Goal: Information Seeking & Learning: Find specific fact

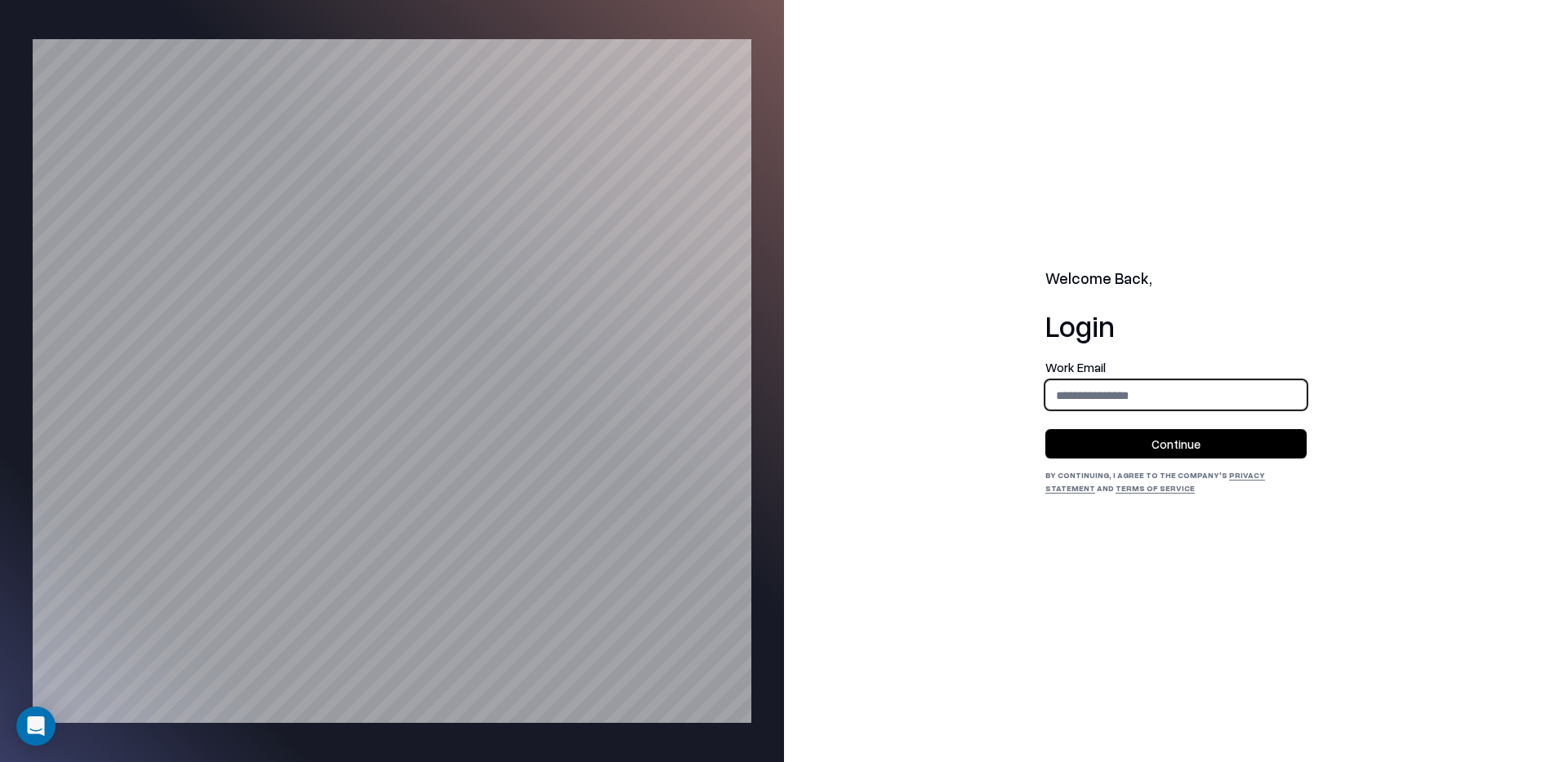
click at [1111, 402] on input "email" at bounding box center [1175, 395] width 260 height 30
type input "**********"
click at [1136, 438] on button "Continue" at bounding box center [1175, 444] width 261 height 30
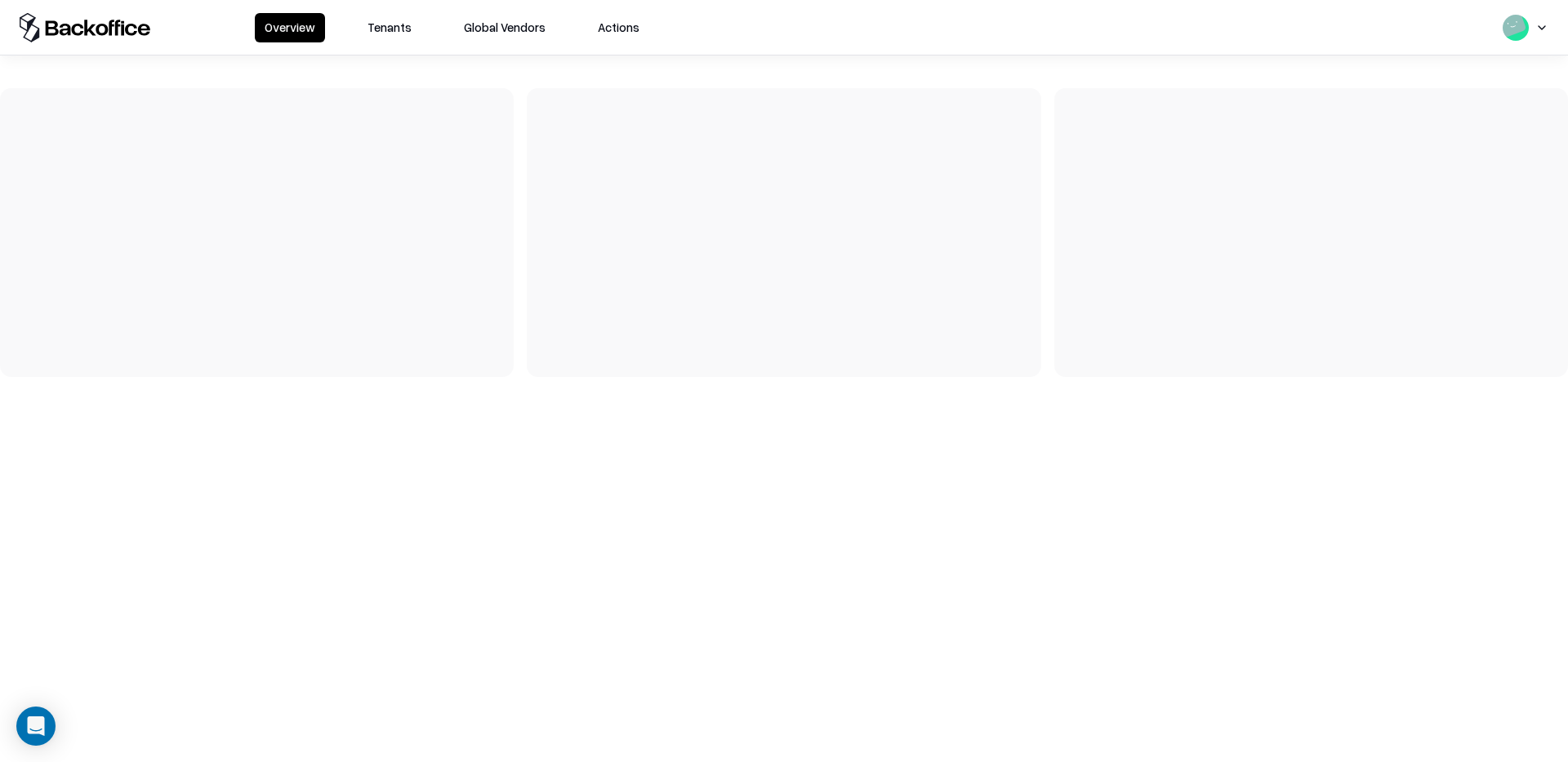
click at [390, 29] on button "Tenants" at bounding box center [389, 27] width 64 height 30
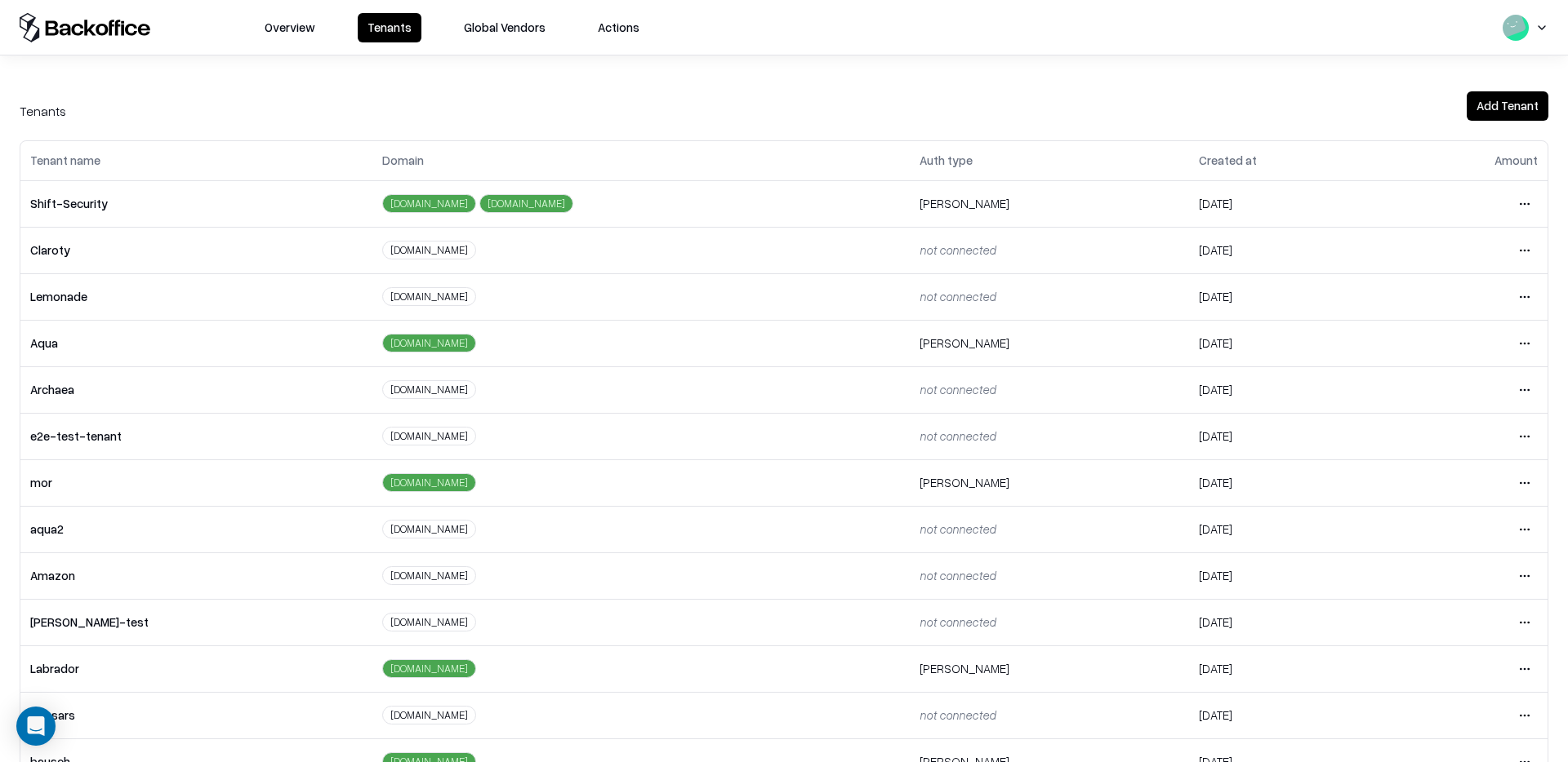
scroll to position [135, 0]
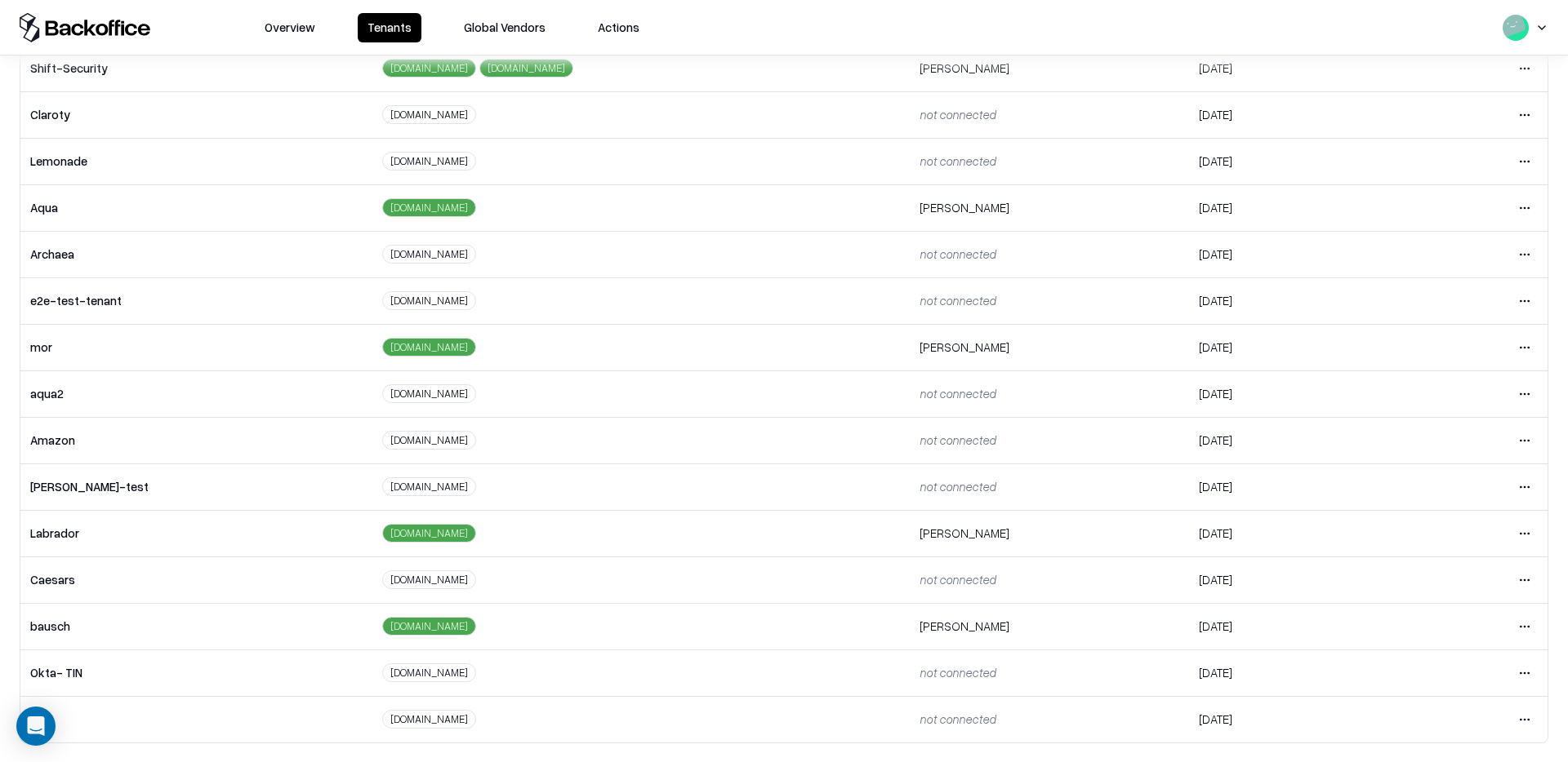
click at [1526, 628] on html "Overview Tenants Global Vendors Actions Tenants Add Tenant Tenant name Domain A…" at bounding box center [784, 381] width 1568 height 762
click at [1401, 559] on div "Login to tenant" at bounding box center [1456, 557] width 176 height 32
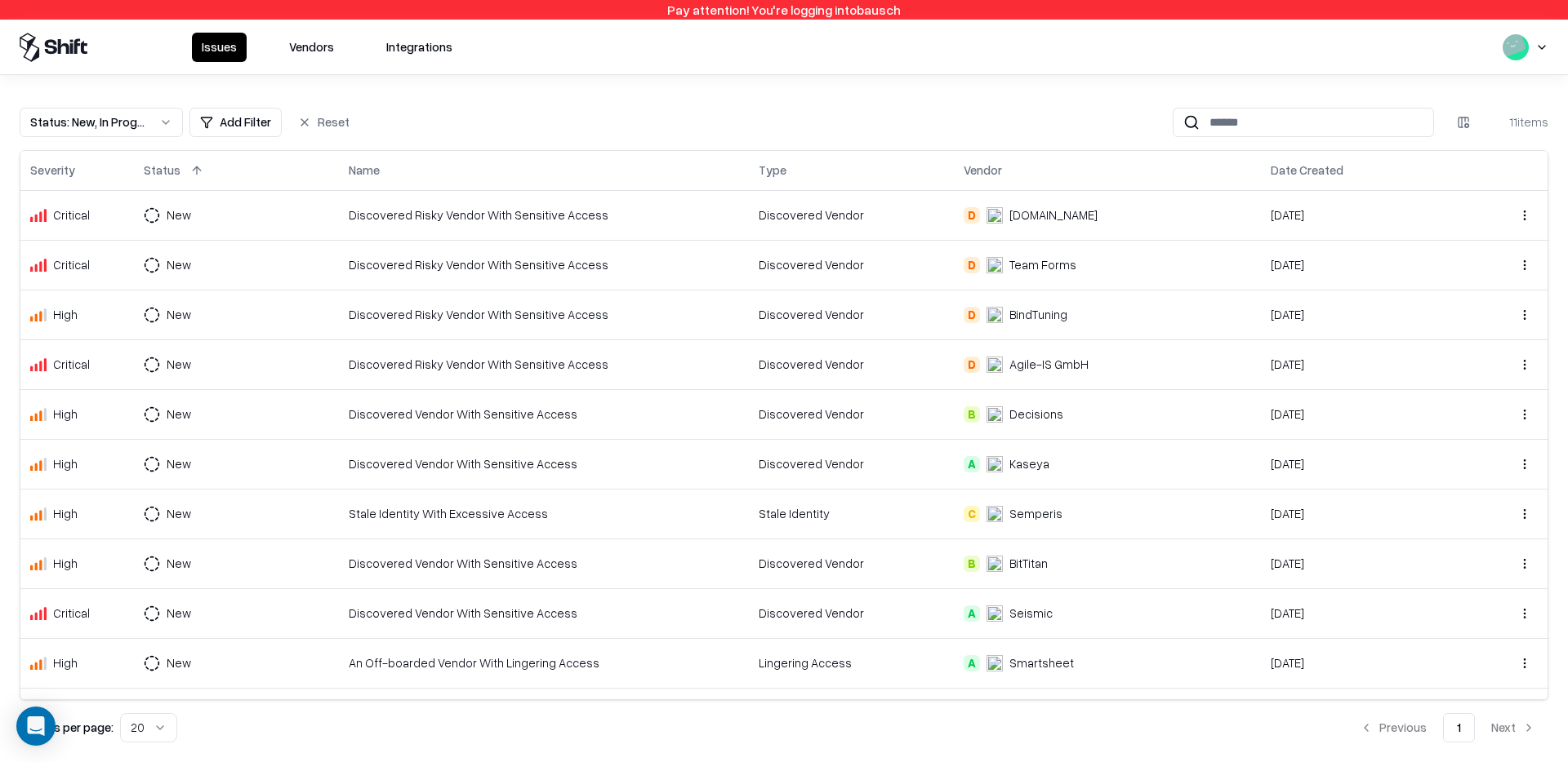
click at [317, 64] on div "Issues Vendors Integrations" at bounding box center [784, 47] width 1568 height 54
click at [307, 38] on button "Vendors" at bounding box center [312, 47] width 65 height 30
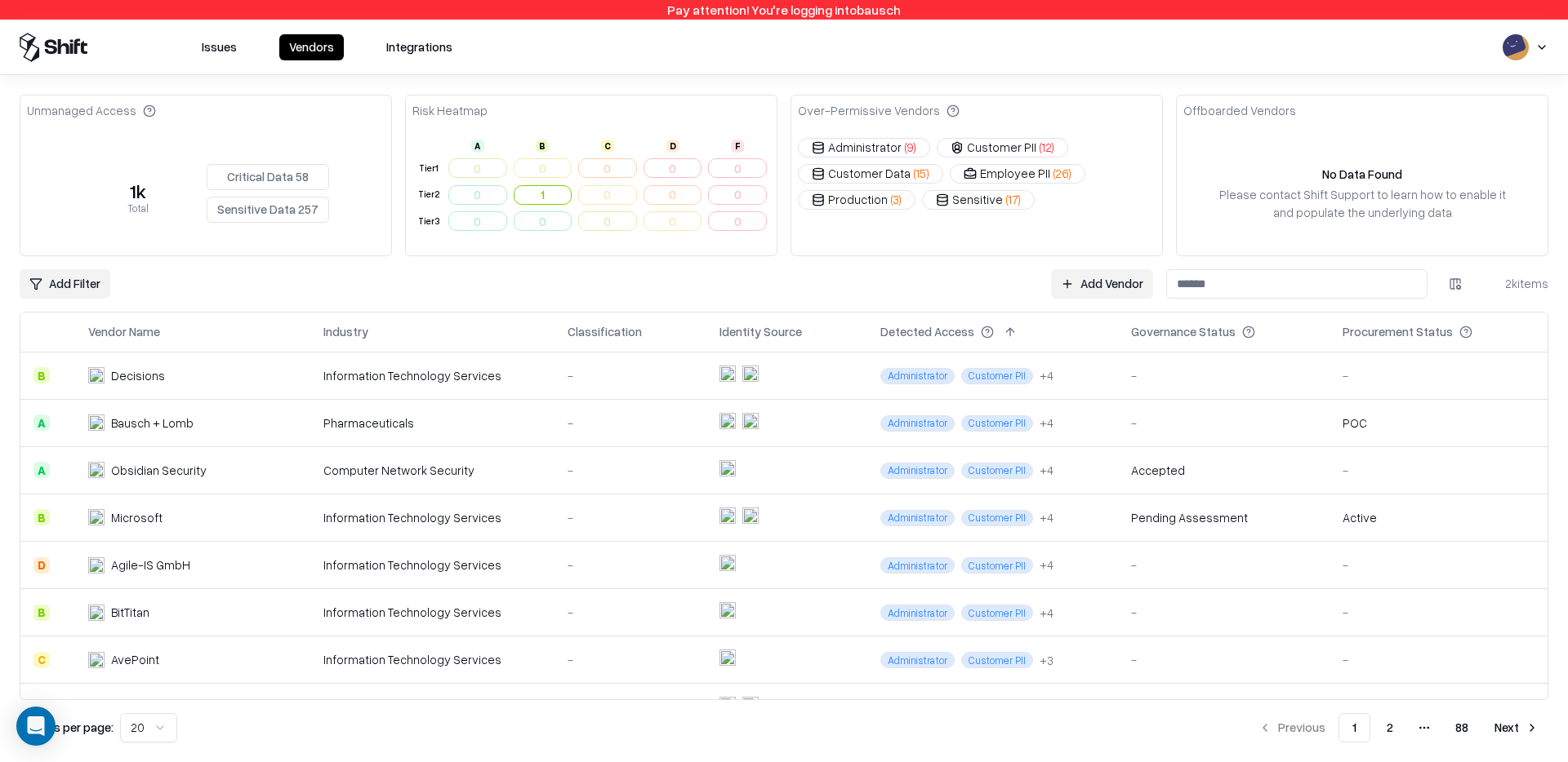
click at [1238, 287] on input at bounding box center [1296, 284] width 261 height 30
click at [152, 420] on div "Bausch + Lomb" at bounding box center [152, 423] width 83 height 17
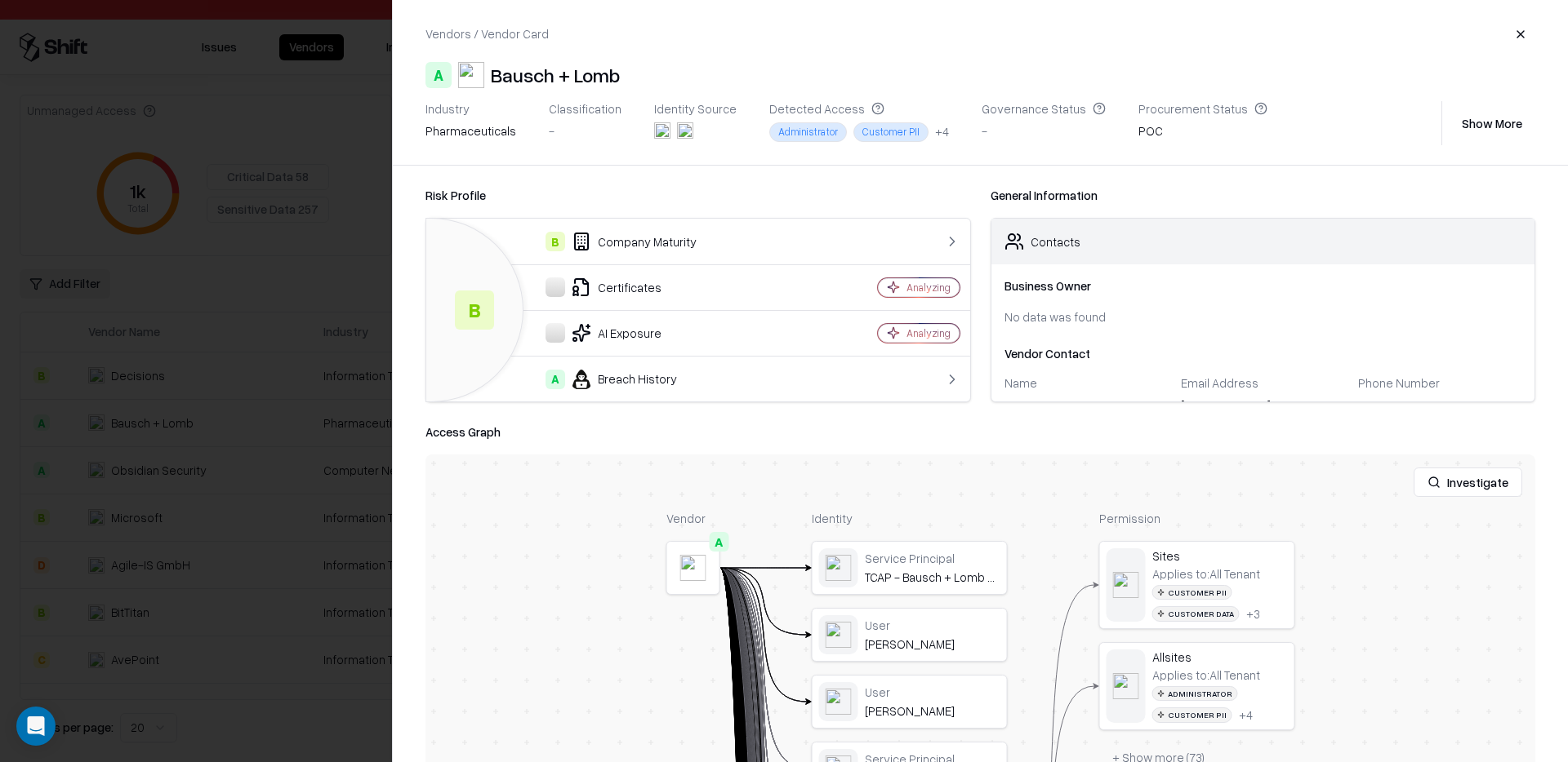
click at [525, 78] on div "Bausch + Lomb" at bounding box center [554, 75] width 129 height 26
drag, startPoint x: 525, startPoint y: 78, endPoint x: 577, endPoint y: 84, distance: 52.3
click at [577, 84] on div "Bausch + Lomb" at bounding box center [554, 75] width 129 height 26
copy div "Bausch + Lomb"
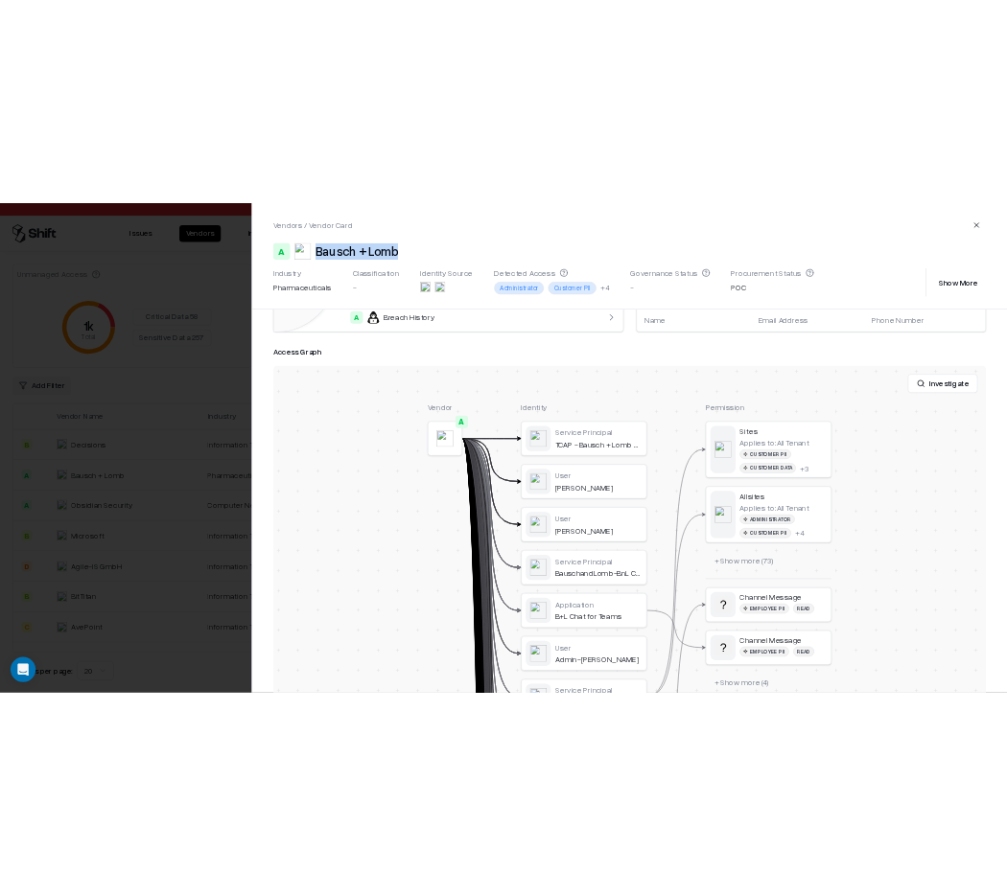
scroll to position [250, 0]
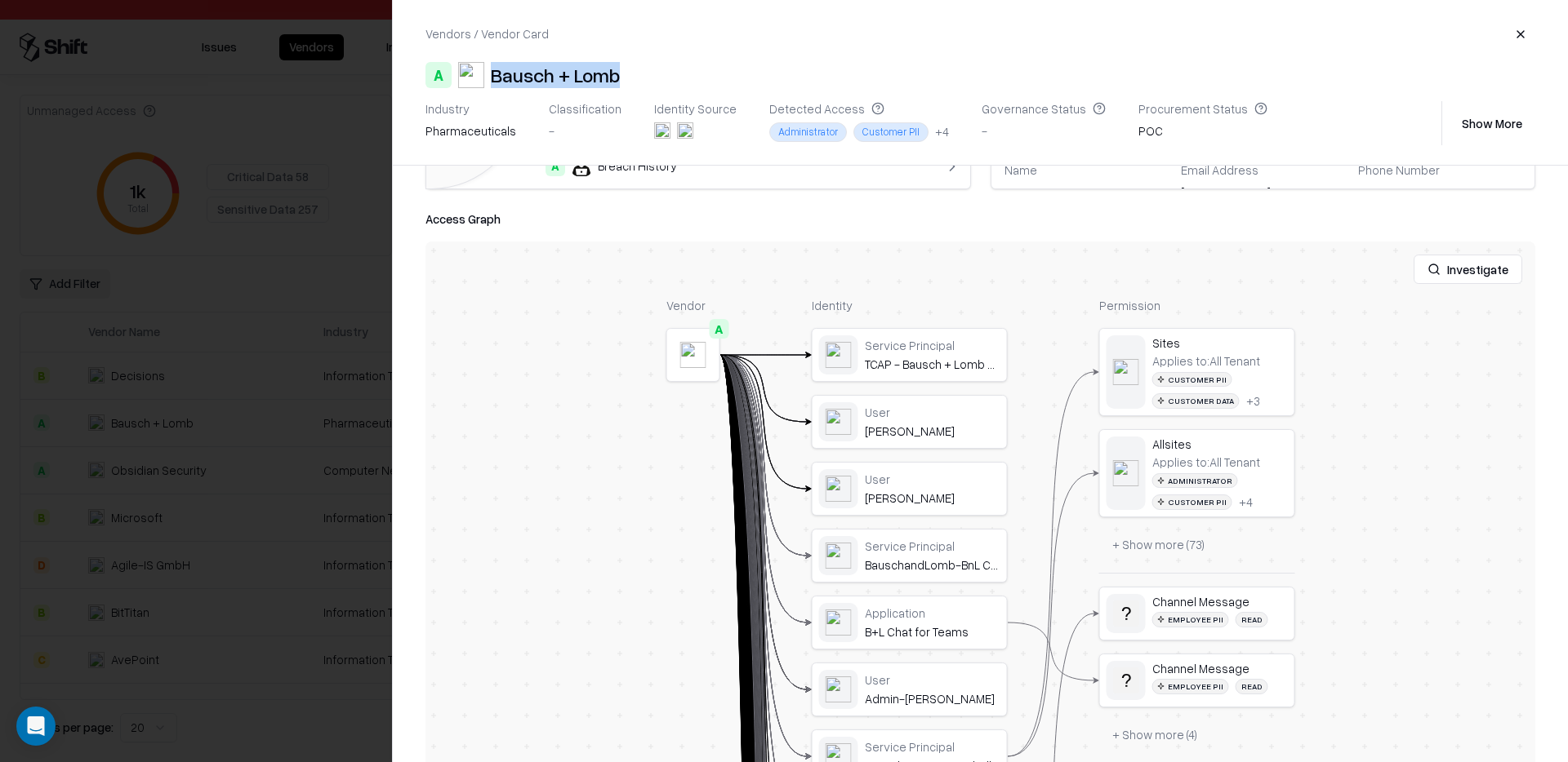
click at [347, 352] on div at bounding box center [784, 381] width 1568 height 762
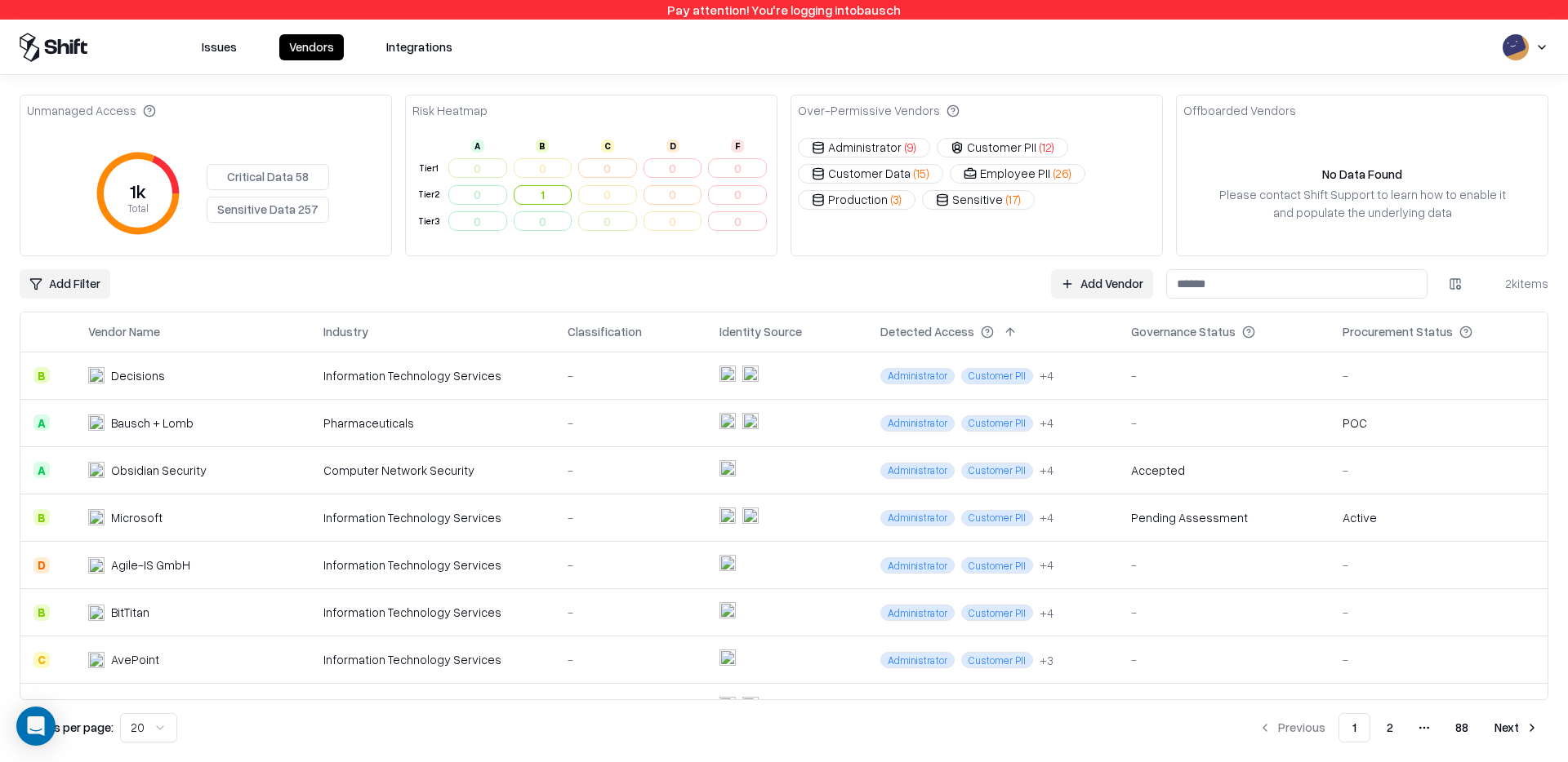
click at [251, 434] on td "Bausch + Lomb" at bounding box center [192, 423] width 235 height 48
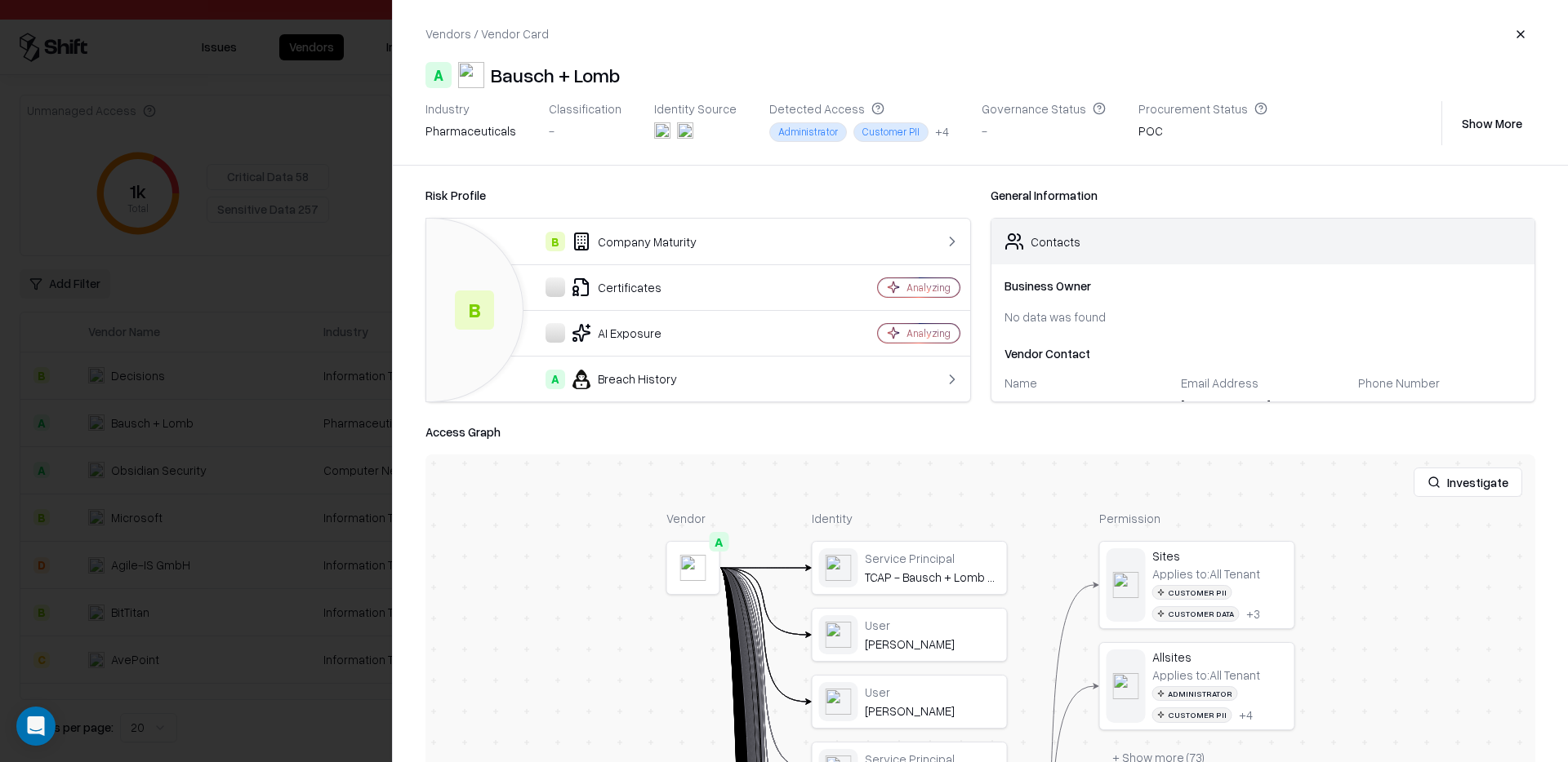
click at [594, 77] on div "Bausch + Lomb" at bounding box center [554, 75] width 129 height 26
click at [594, 80] on div "Bausch + Lomb" at bounding box center [554, 75] width 129 height 26
click at [534, 78] on div "Bausch + Lomb" at bounding box center [554, 75] width 129 height 26
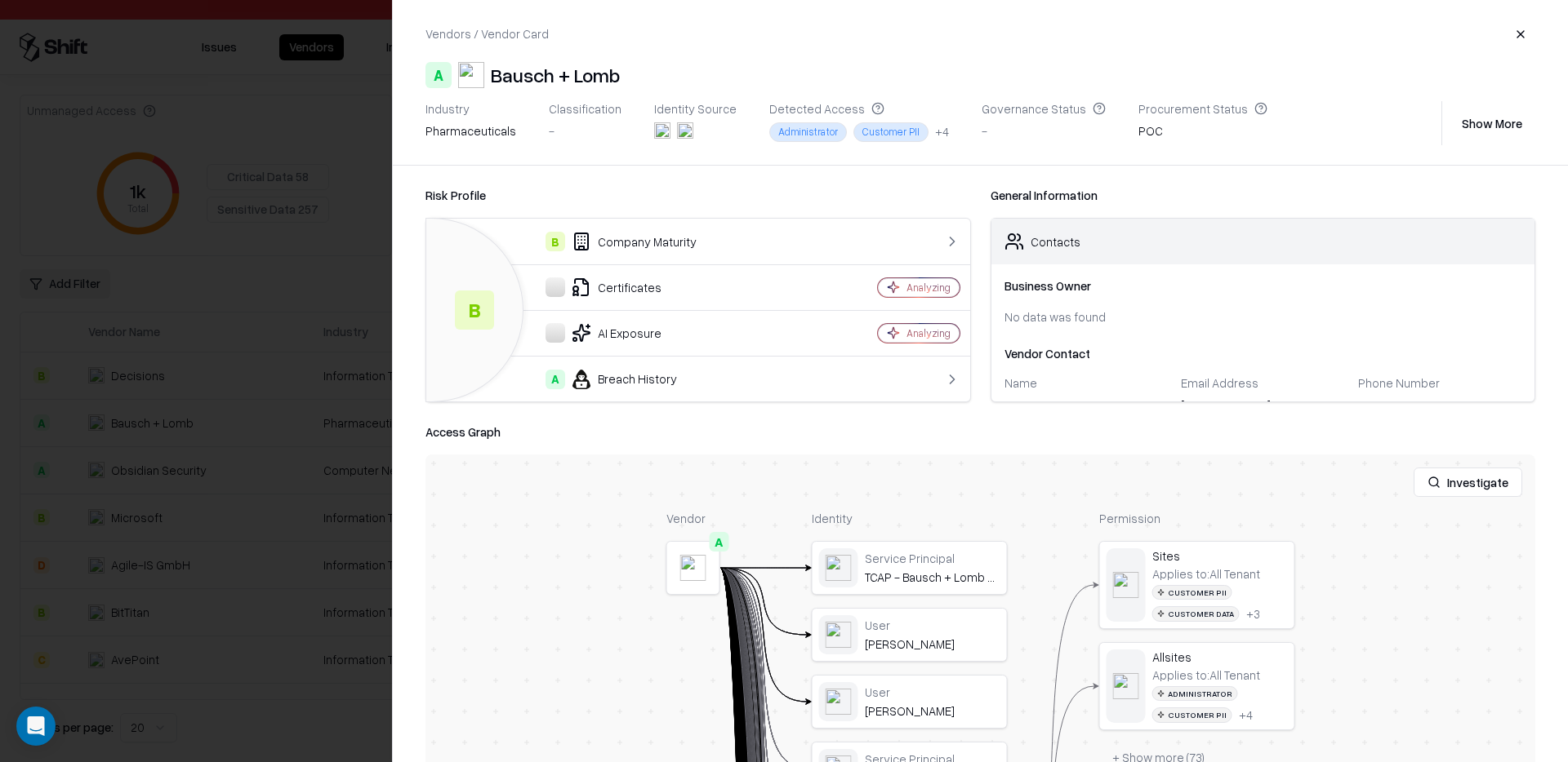
click at [661, 91] on div "Vendors / Vendor Card A Bausch + Lomb Industry pharmaceuticals Classification -…" at bounding box center [980, 83] width 1175 height 165
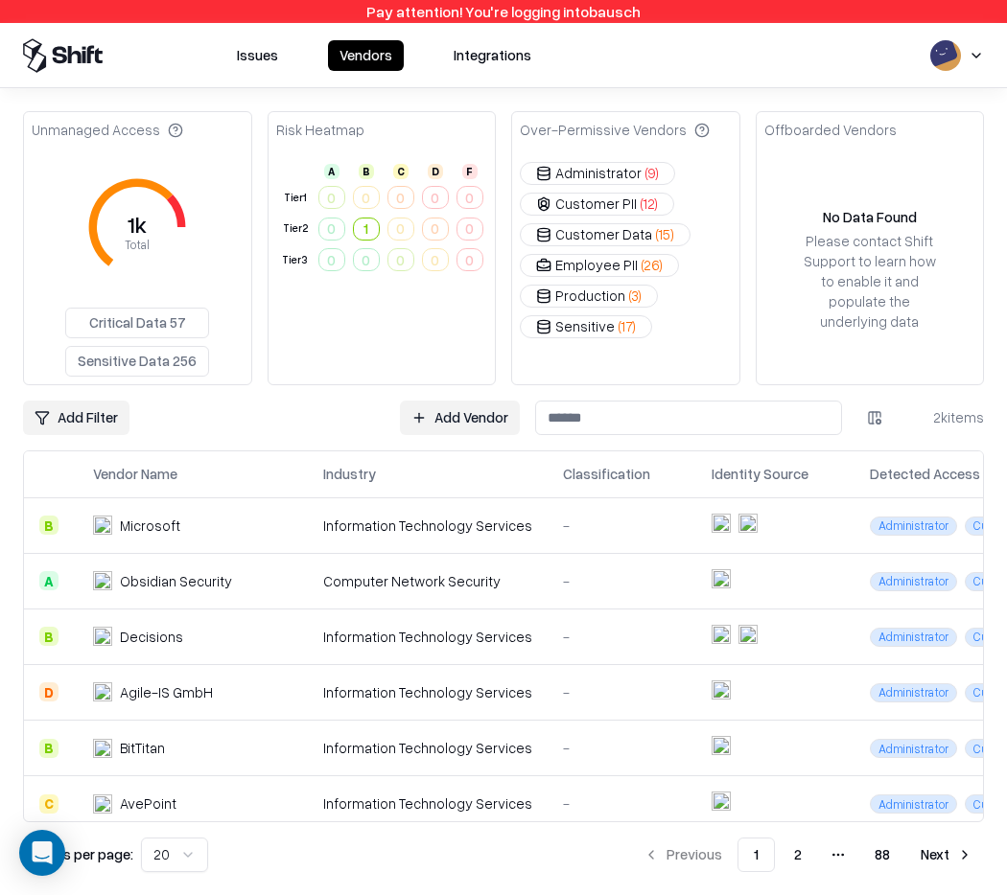
click at [658, 402] on input at bounding box center [688, 418] width 307 height 35
type input "*"
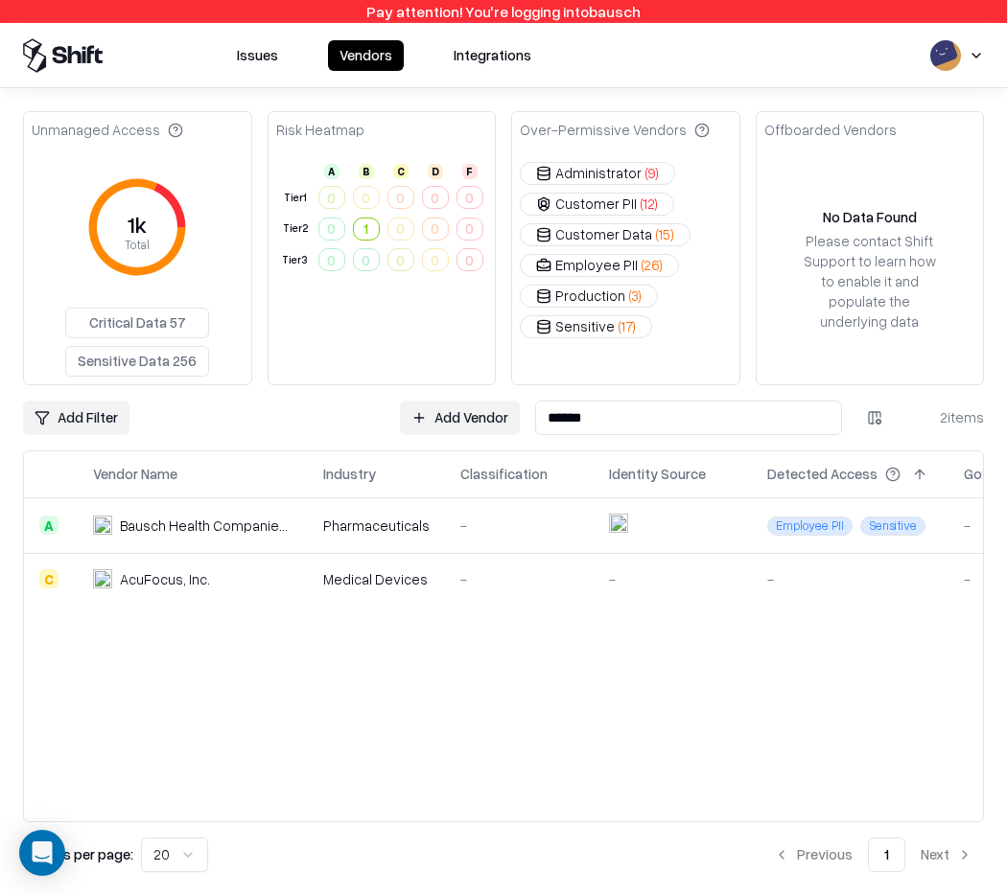
type input "******"
drag, startPoint x: 120, startPoint y: 525, endPoint x: 281, endPoint y: 523, distance: 161.1
click at [281, 523] on div "Bausch Health Companies Inc." at bounding box center [206, 526] width 173 height 20
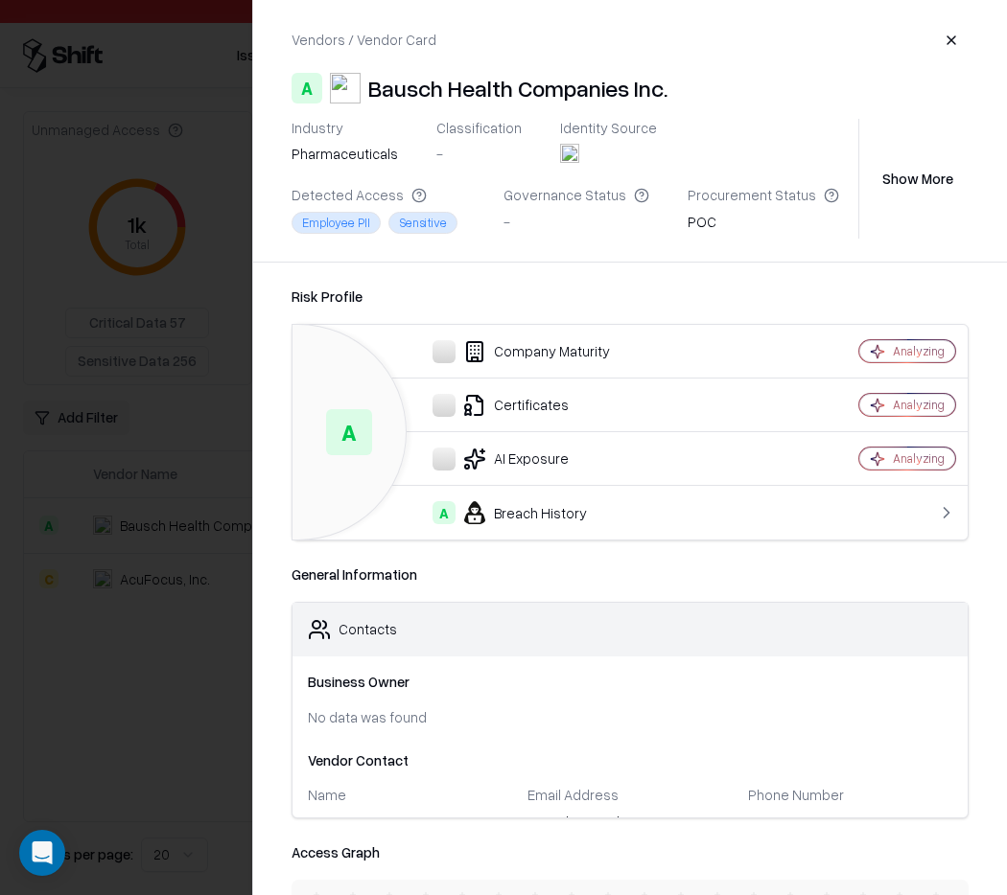
click at [600, 93] on div "Bausch Health Companies Inc." at bounding box center [517, 88] width 299 height 31
copy div "Bausch Health Companies Inc."
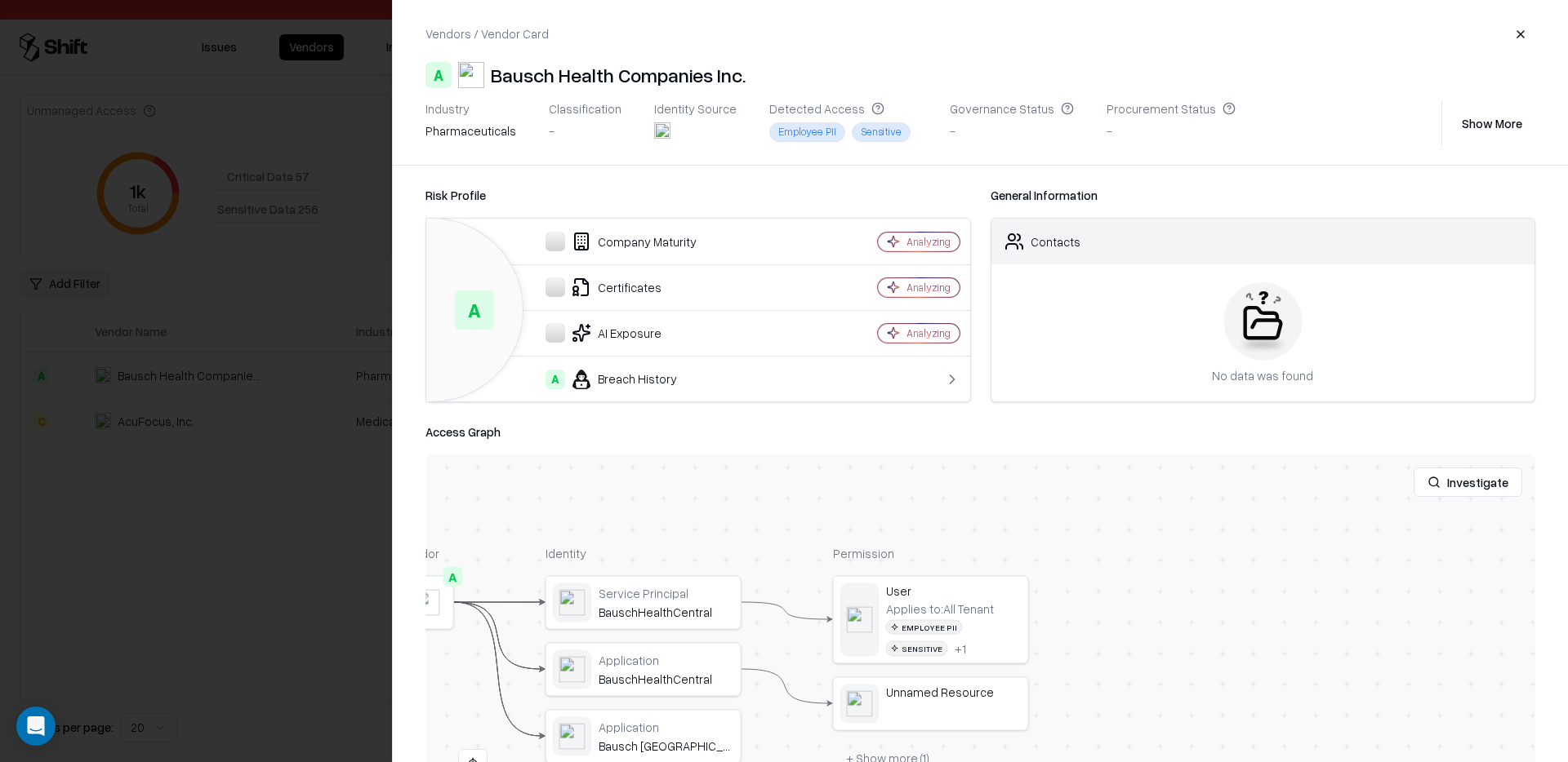
click at [627, 476] on div "Investigate" at bounding box center [980, 482] width 1110 height 55
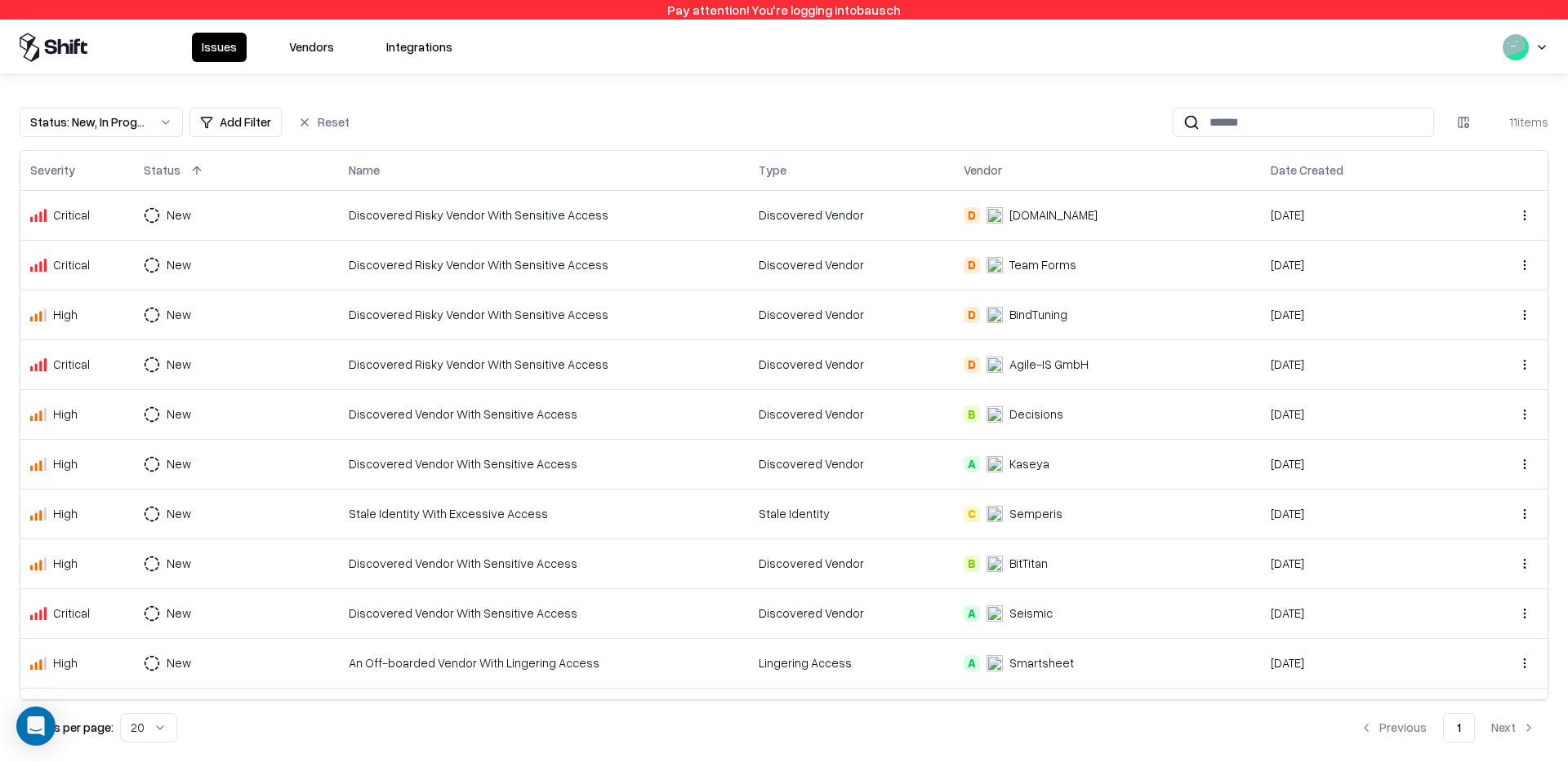
click at [308, 60] on button "Vendors" at bounding box center [312, 47] width 65 height 30
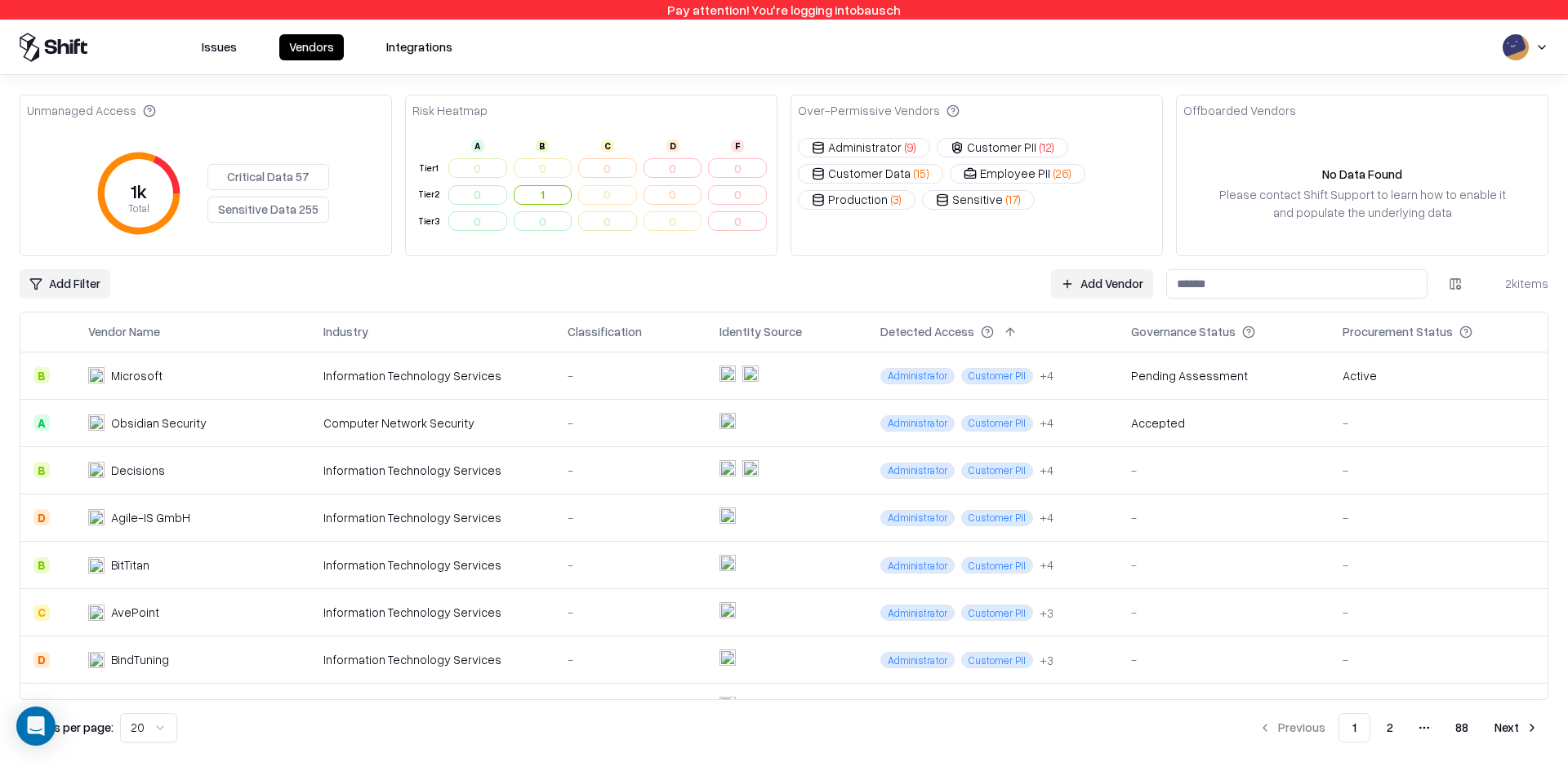
click at [1189, 293] on input at bounding box center [1296, 284] width 261 height 30
type input "*"
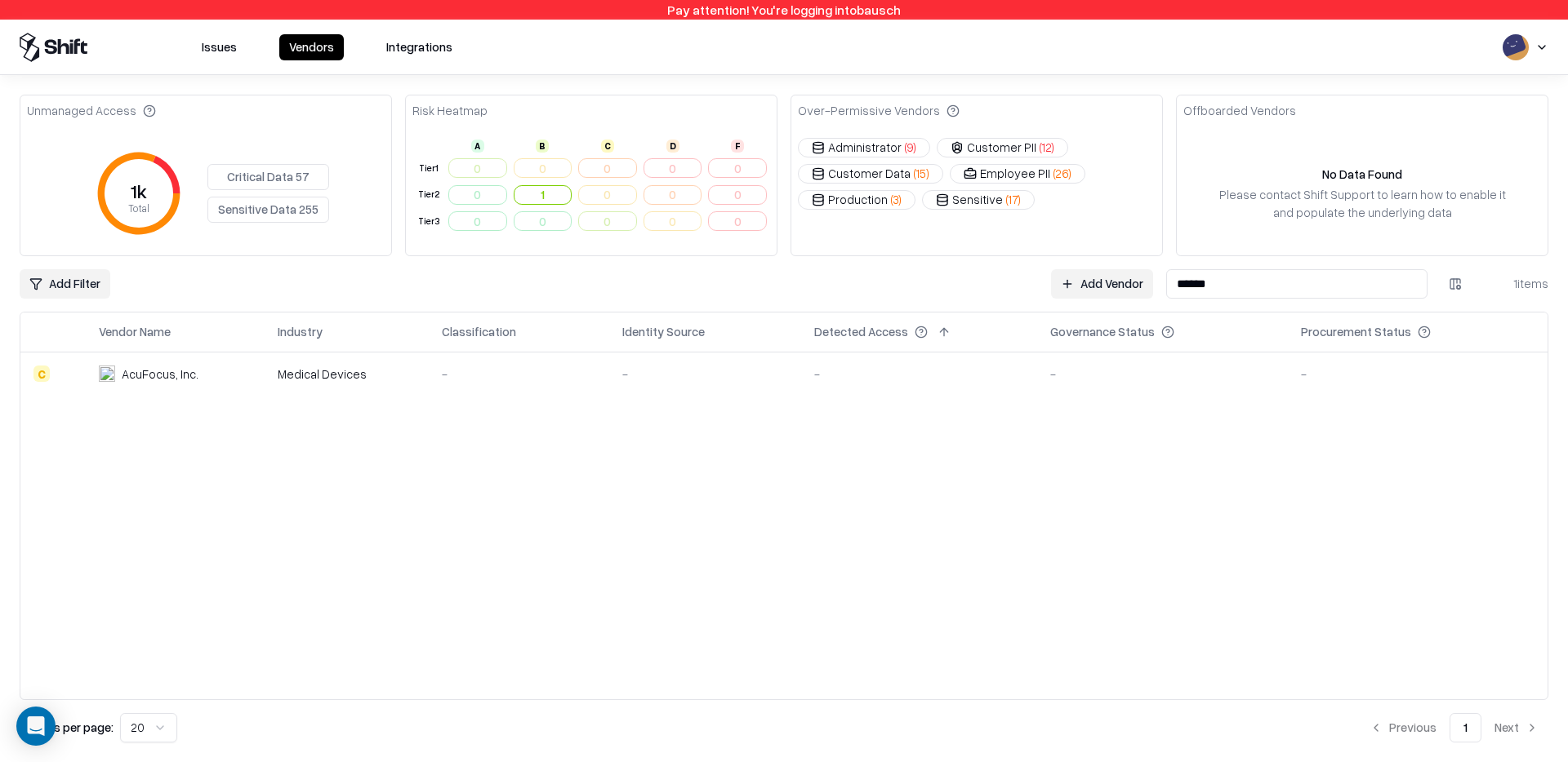
click at [207, 382] on td "AcuFocus, Inc." at bounding box center [175, 374] width 179 height 44
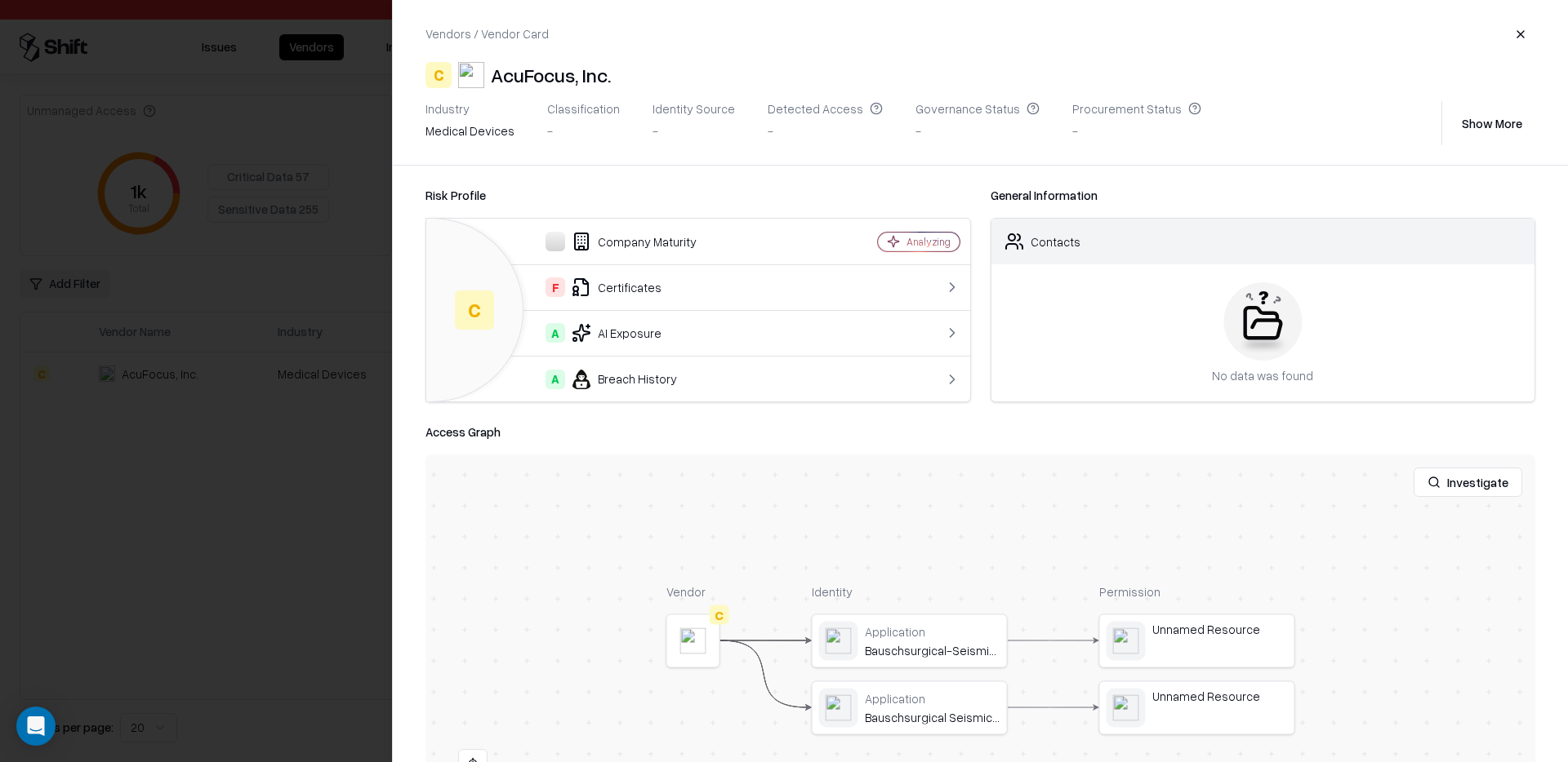
click at [526, 72] on div "AcuFocus, Inc." at bounding box center [550, 75] width 120 height 26
drag, startPoint x: 526, startPoint y: 72, endPoint x: 590, endPoint y: 72, distance: 64.0
click at [590, 72] on div "AcuFocus, Inc." at bounding box center [550, 75] width 120 height 26
copy div "AcuFocus, Inc"
click at [523, 71] on div "AcuFocus, Inc." at bounding box center [550, 75] width 120 height 26
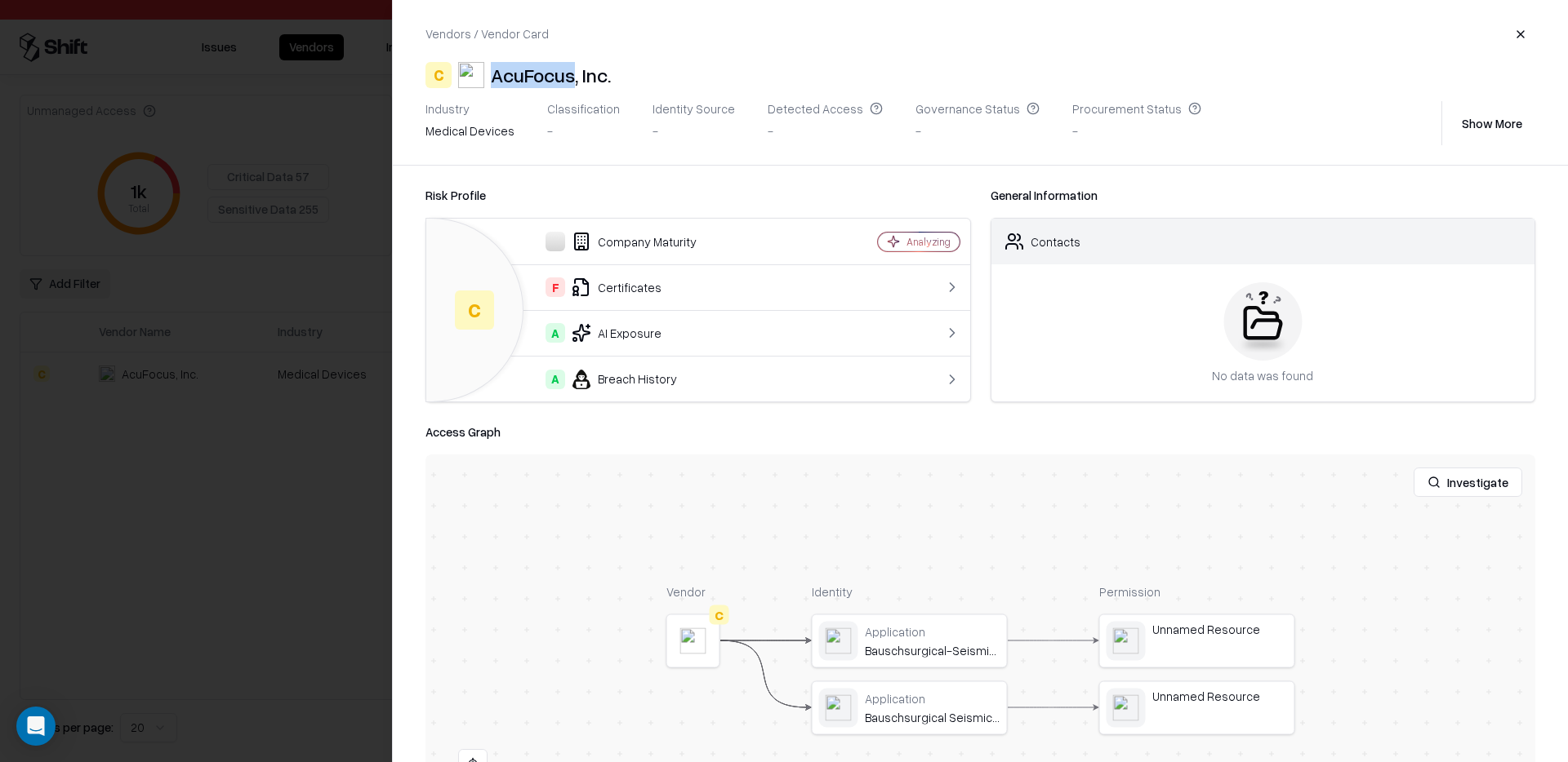
click at [523, 71] on div "AcuFocus, Inc." at bounding box center [550, 75] width 120 height 26
click at [347, 498] on div at bounding box center [784, 381] width 1568 height 762
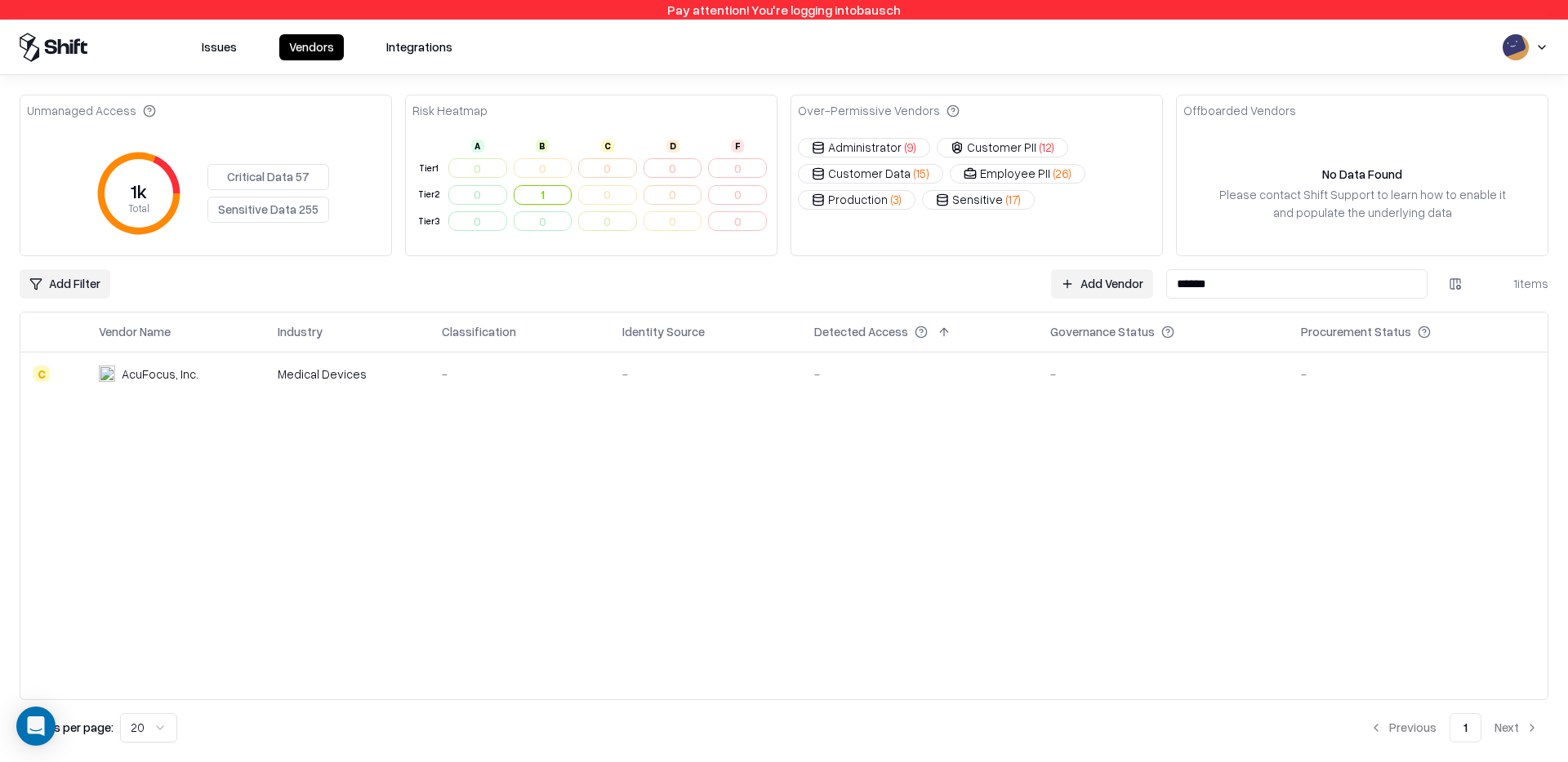
click at [319, 596] on div "Vendor Name Industry Classification Identity Source Detected Access Governance …" at bounding box center [784, 506] width 1527 height 387
click at [1200, 296] on input "******" at bounding box center [1296, 284] width 261 height 30
paste input "***"
type input "*********"
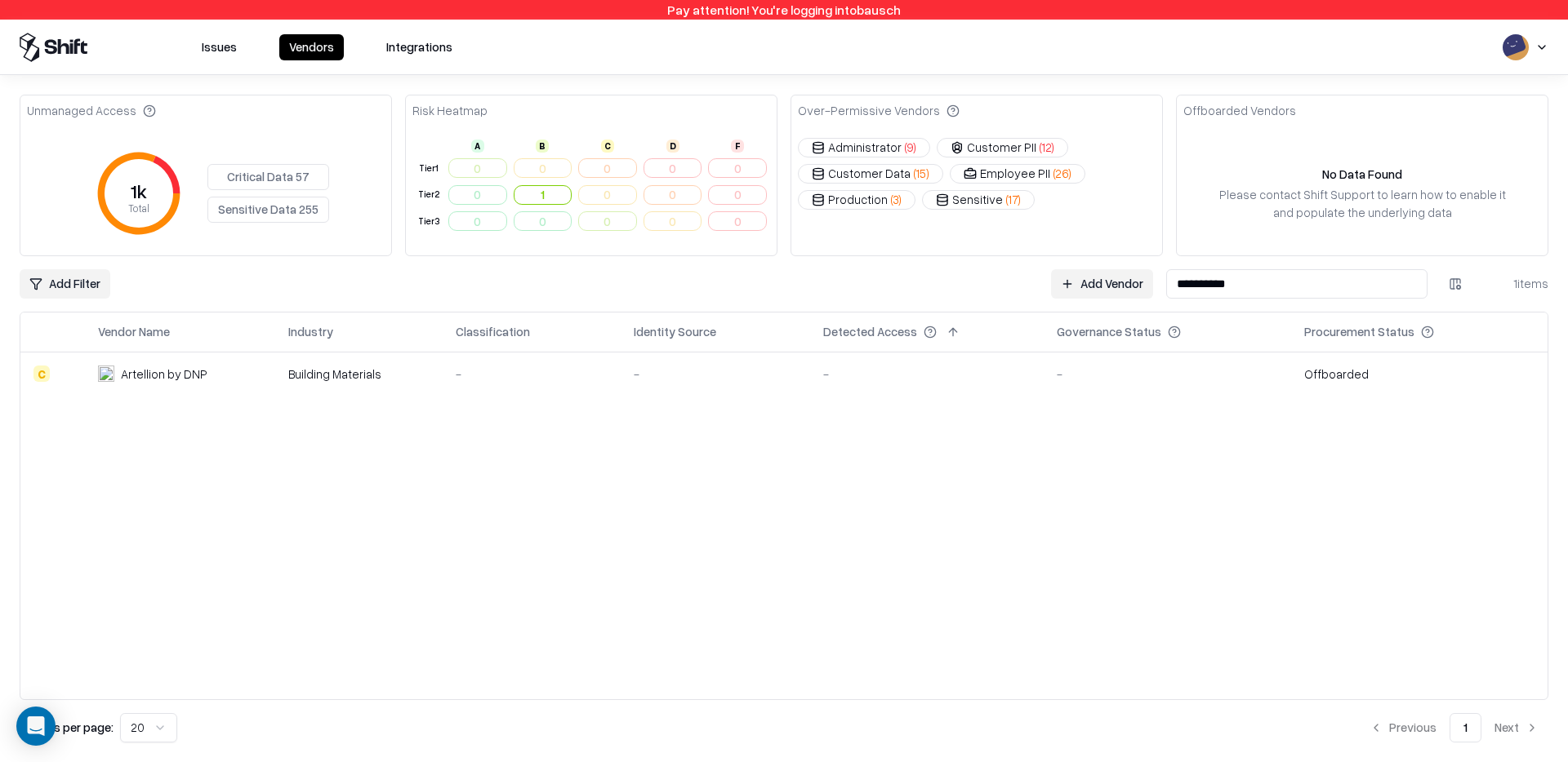
click at [171, 366] on div "Artellion by DNP" at bounding box center [164, 375] width 87 height 17
